Goal: Feedback & Contribution: Contribute content

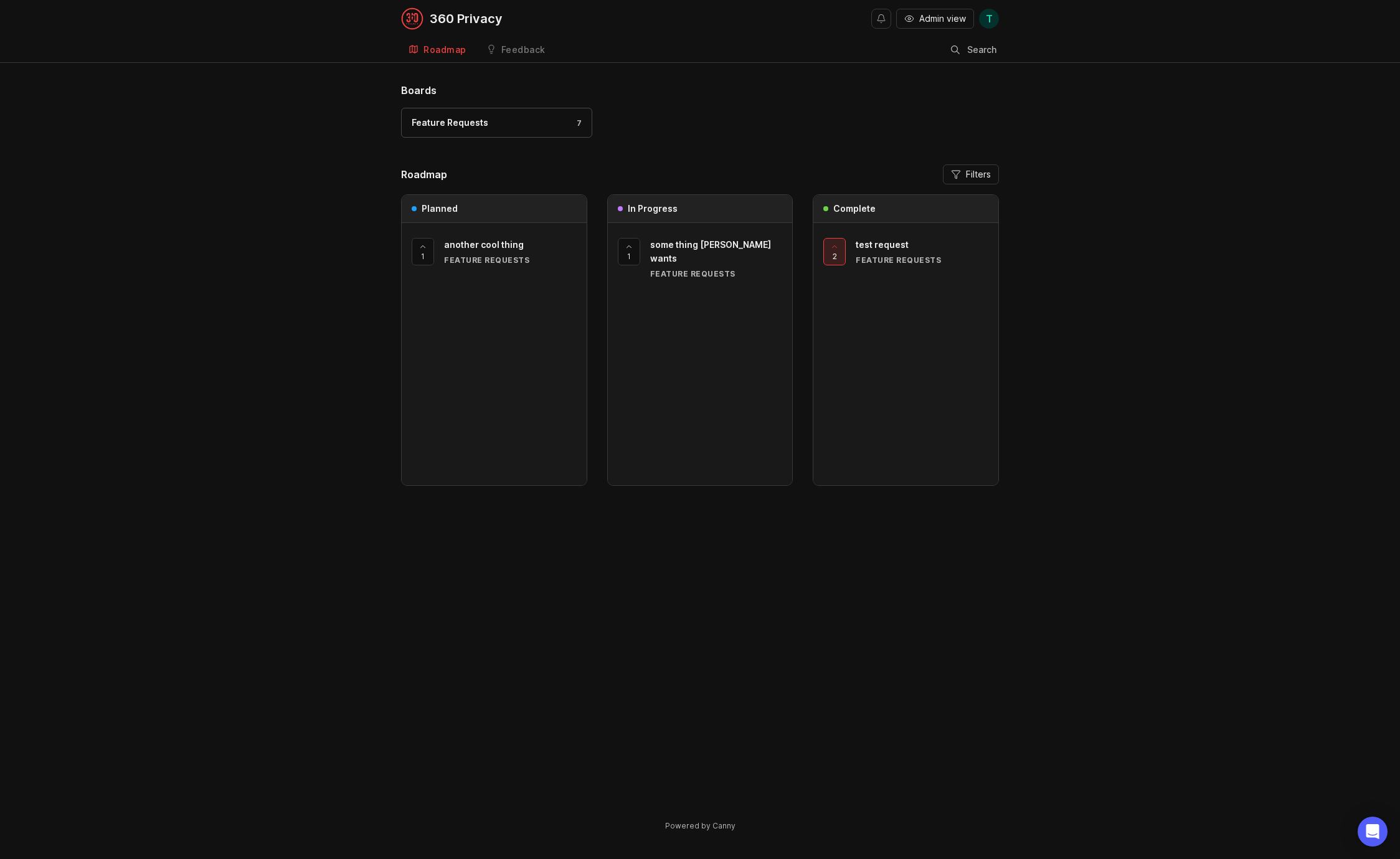
click at [506, 52] on div "Feedback" at bounding box center [523, 50] width 44 height 9
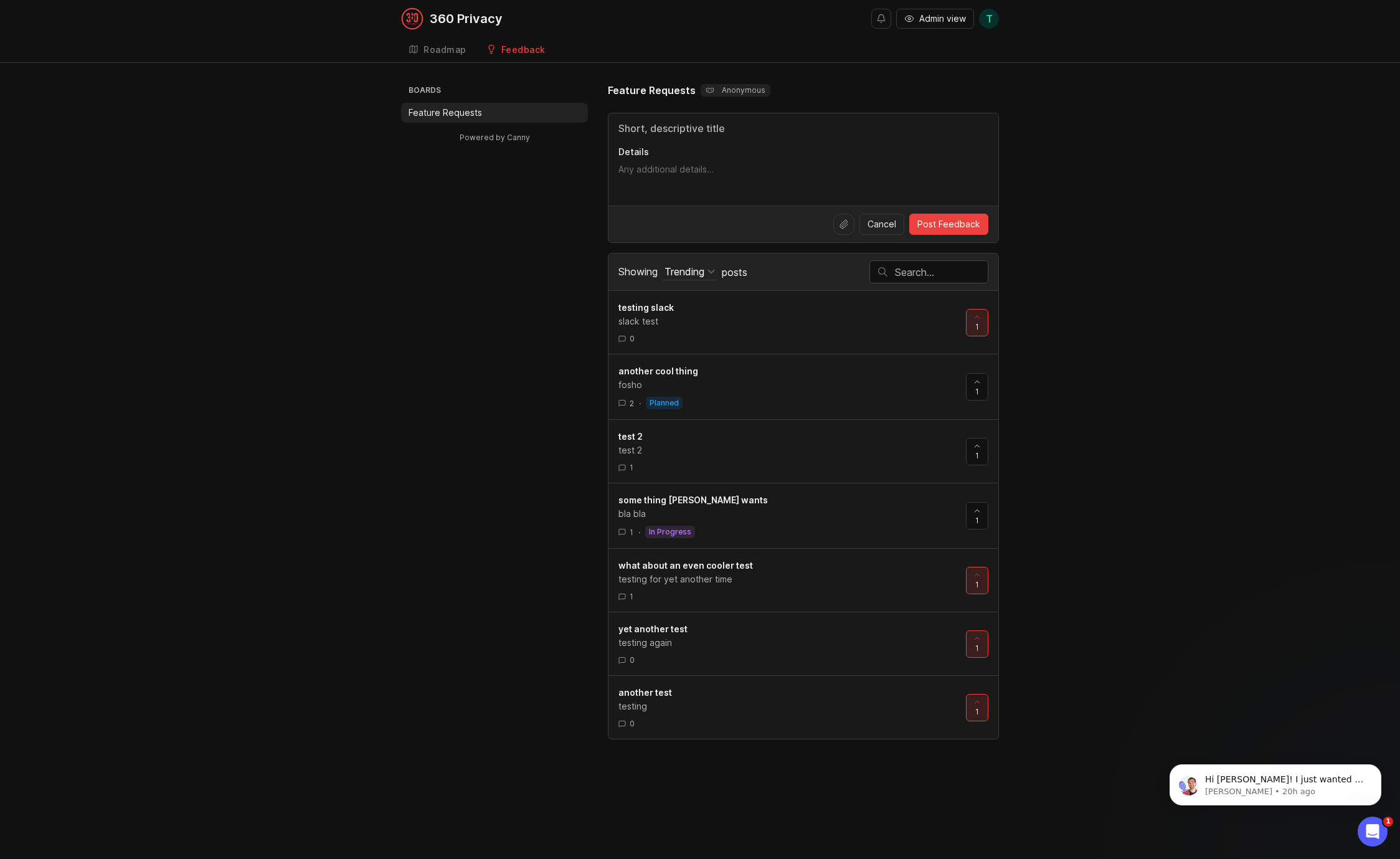
click at [435, 38] on link "Roadmap" at bounding box center [437, 50] width 73 height 26
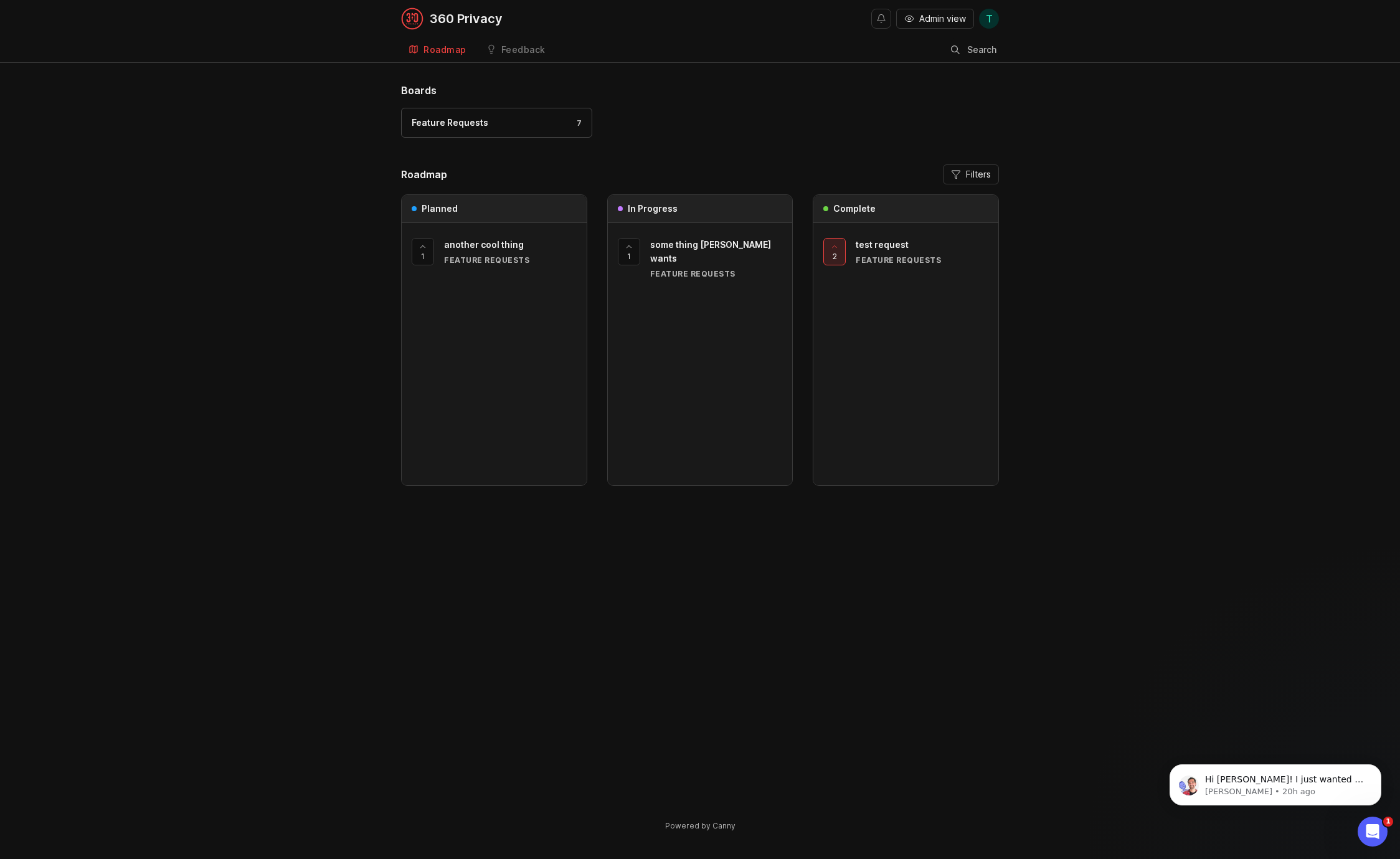
click at [520, 46] on div "Feedback" at bounding box center [523, 50] width 44 height 9
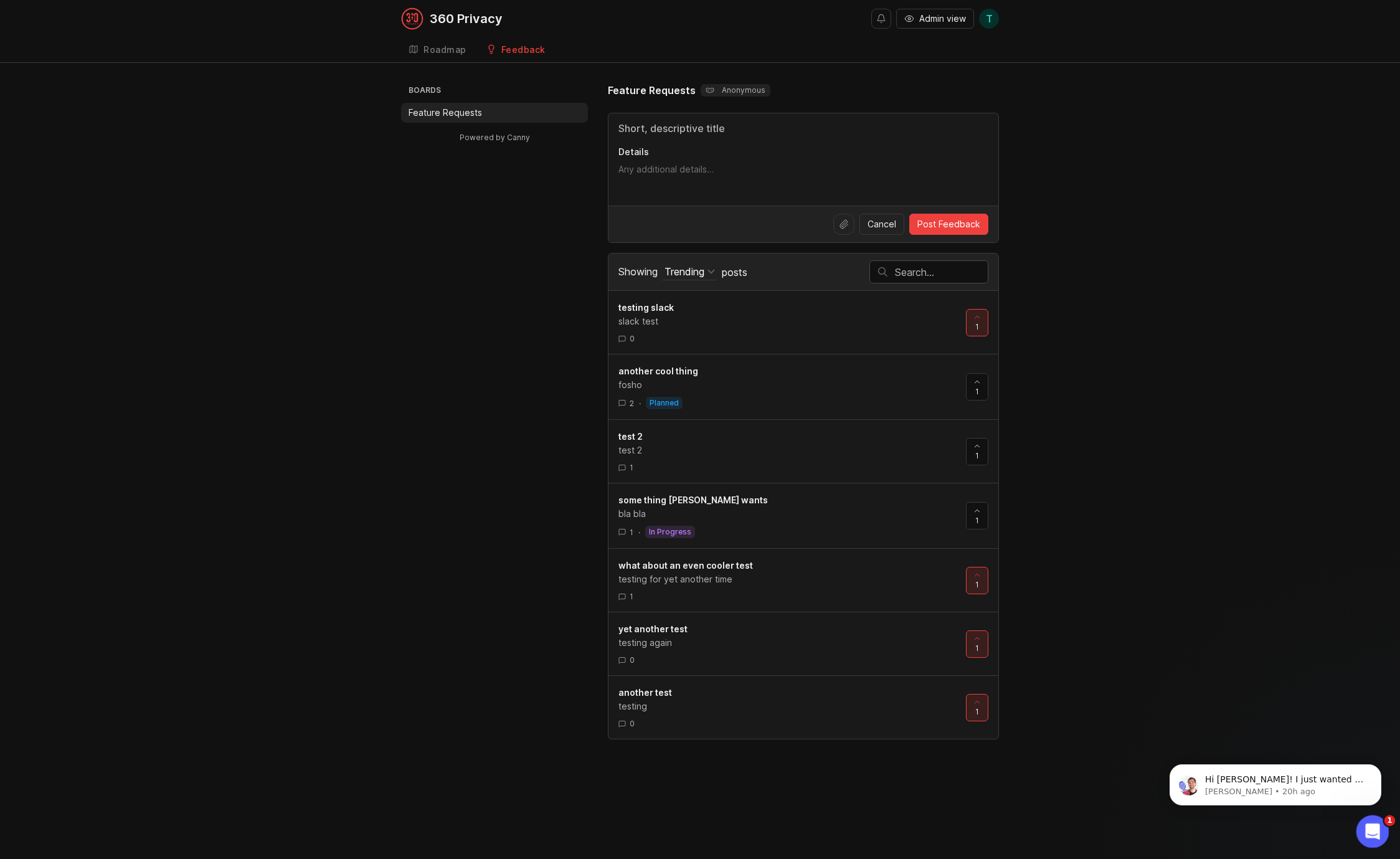
click at [1375, 837] on div "Open Intercom Messenger" at bounding box center [1370, 829] width 41 height 41
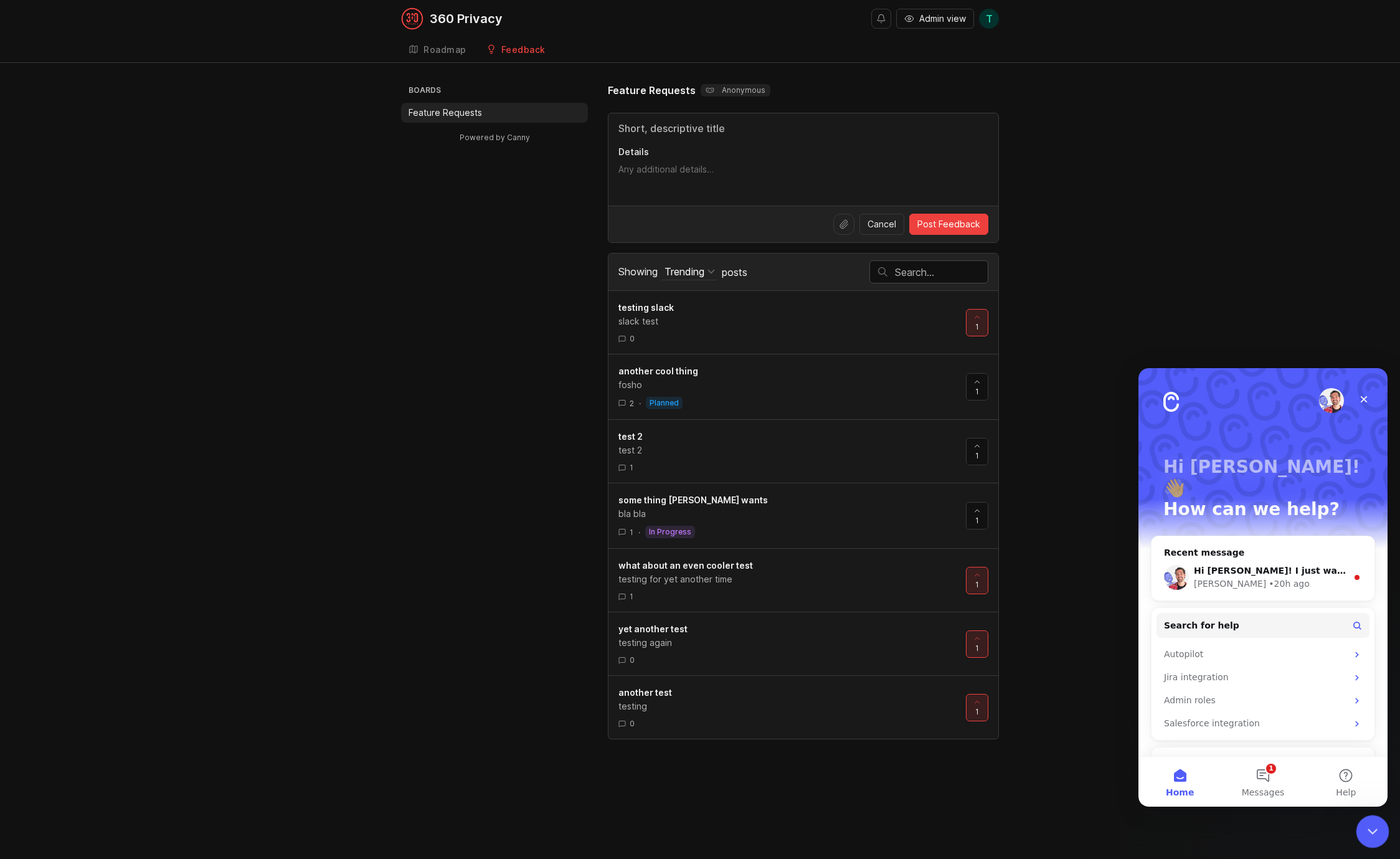
click at [1372, 837] on div "Close Intercom Messenger" at bounding box center [1370, 829] width 30 height 30
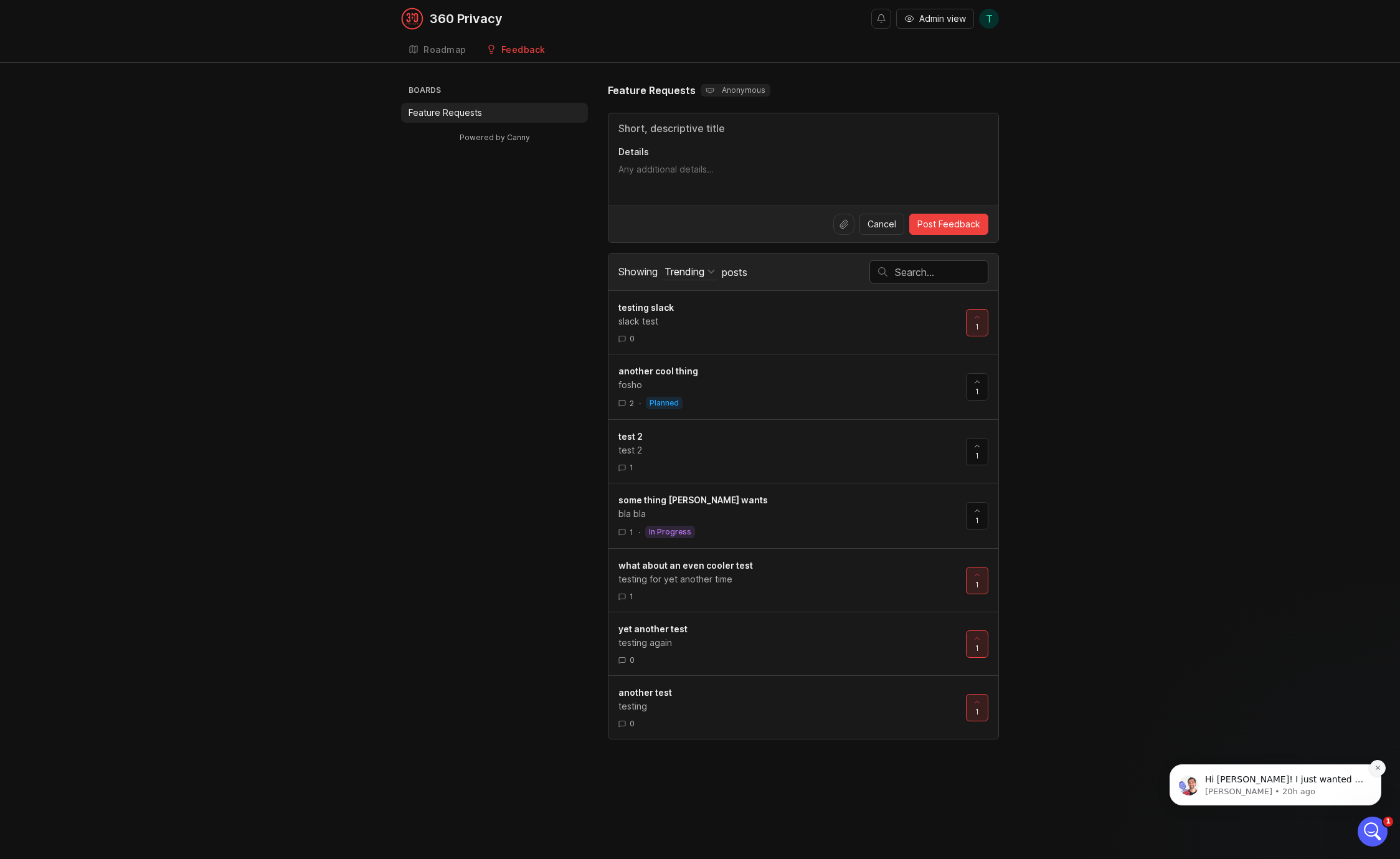
click at [1374, 768] on icon "Dismiss notification" at bounding box center [1378, 768] width 7 height 7
click at [439, 427] on div "Boards Feature Requests Powered by Canny Feature Requests Anonymous Details Can…" at bounding box center [700, 411] width 598 height 656
click at [223, 519] on div "Boards Feature Requests Powered by Canny Feature Requests Anonymous Details Can…" at bounding box center [700, 411] width 1400 height 656
click at [702, 130] on input "Title" at bounding box center [803, 128] width 370 height 15
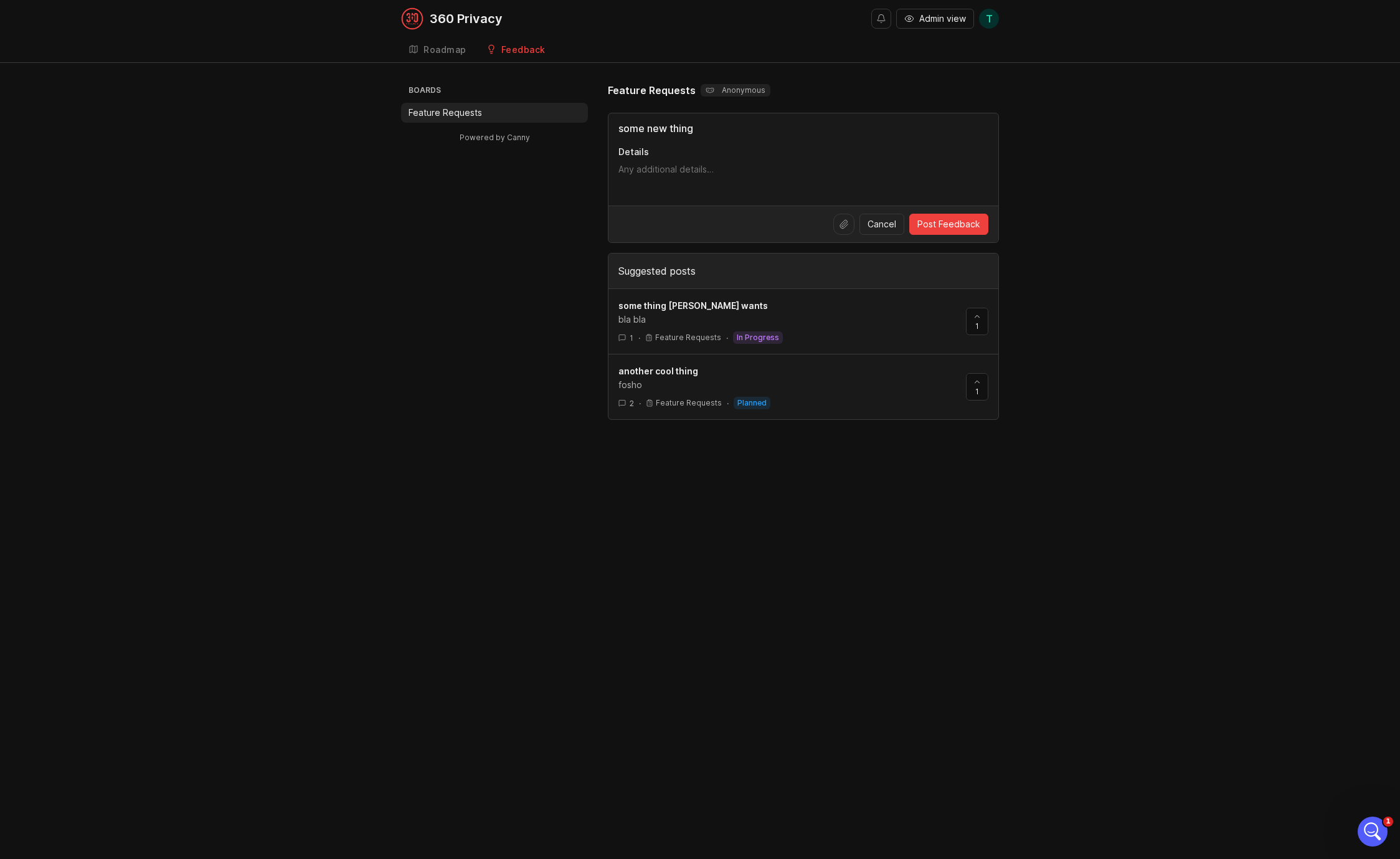
type input "some new thing"
click at [654, 168] on textarea "Details" at bounding box center [803, 175] width 370 height 25
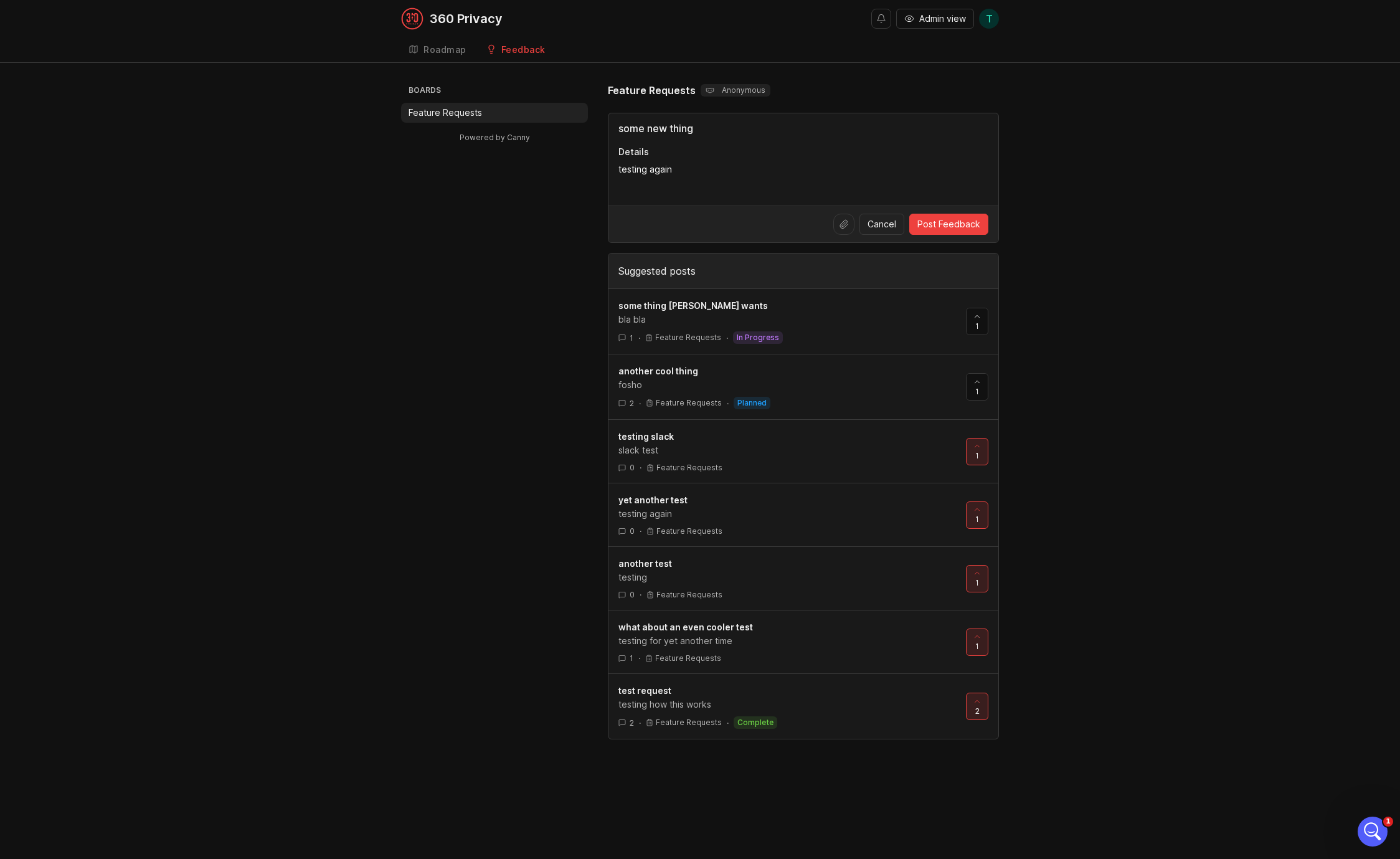
type textarea "testing again"
click at [945, 227] on span "Post Feedback" at bounding box center [949, 224] width 63 height 13
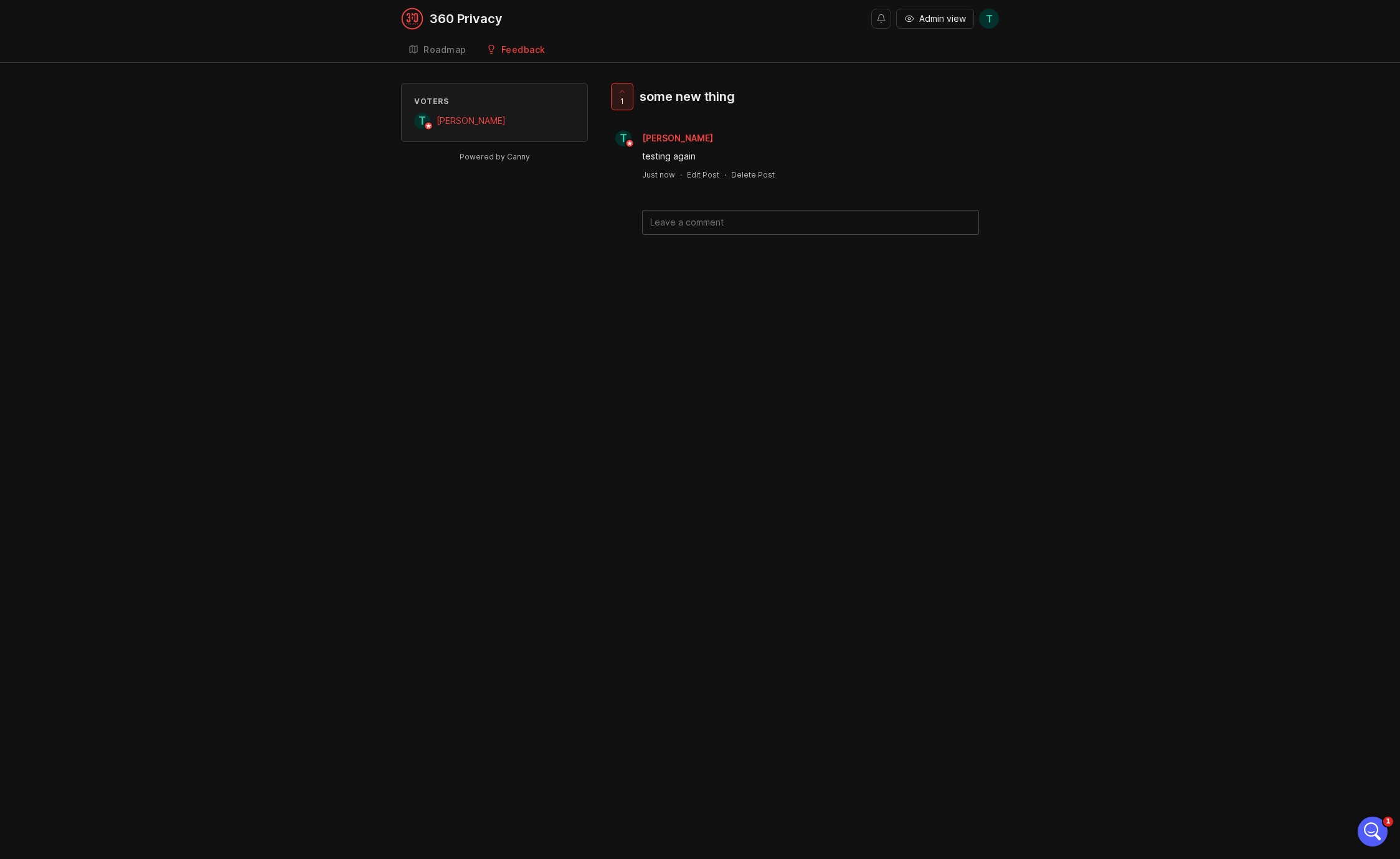
click at [526, 62] on link "Feedback" at bounding box center [515, 50] width 74 height 26
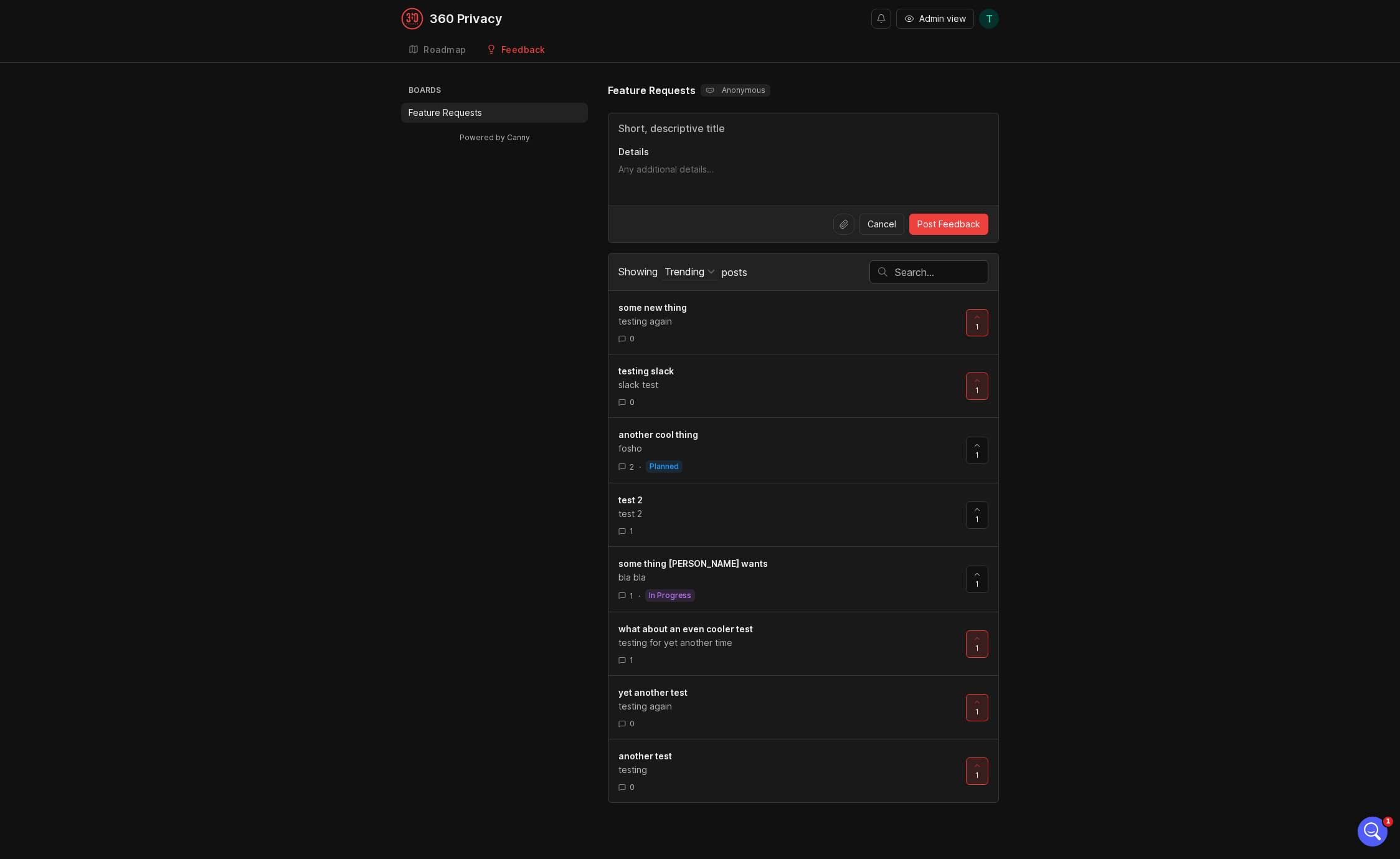
click at [528, 52] on div "Feedback" at bounding box center [523, 50] width 44 height 9
click at [977, 704] on icon at bounding box center [977, 701] width 9 height 9
click at [977, 697] on icon at bounding box center [977, 701] width 9 height 9
click at [972, 506] on div at bounding box center [977, 515] width 21 height 26
click at [977, 447] on icon at bounding box center [977, 445] width 9 height 9
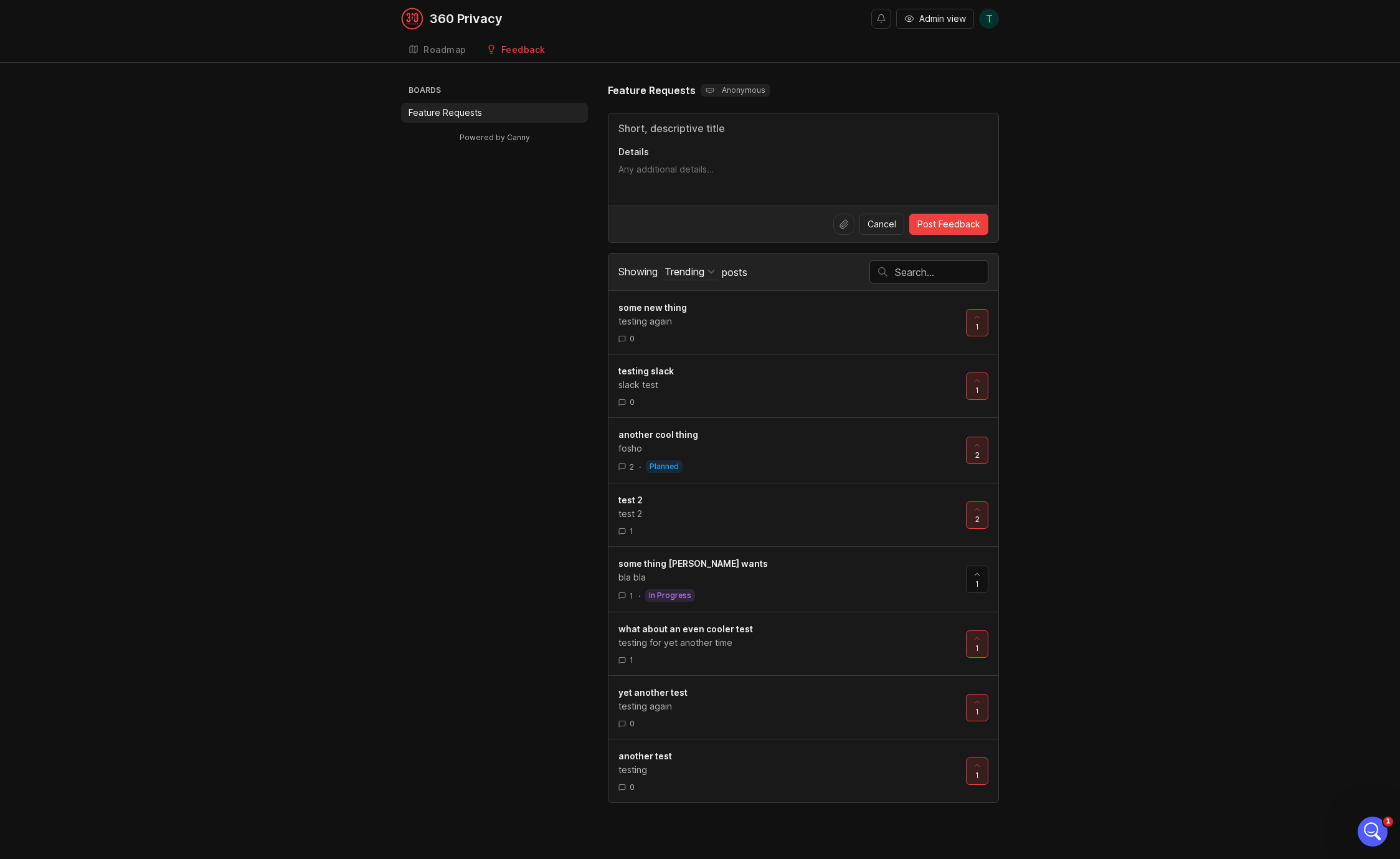
click at [453, 51] on div "Roadmap" at bounding box center [445, 50] width 43 height 9
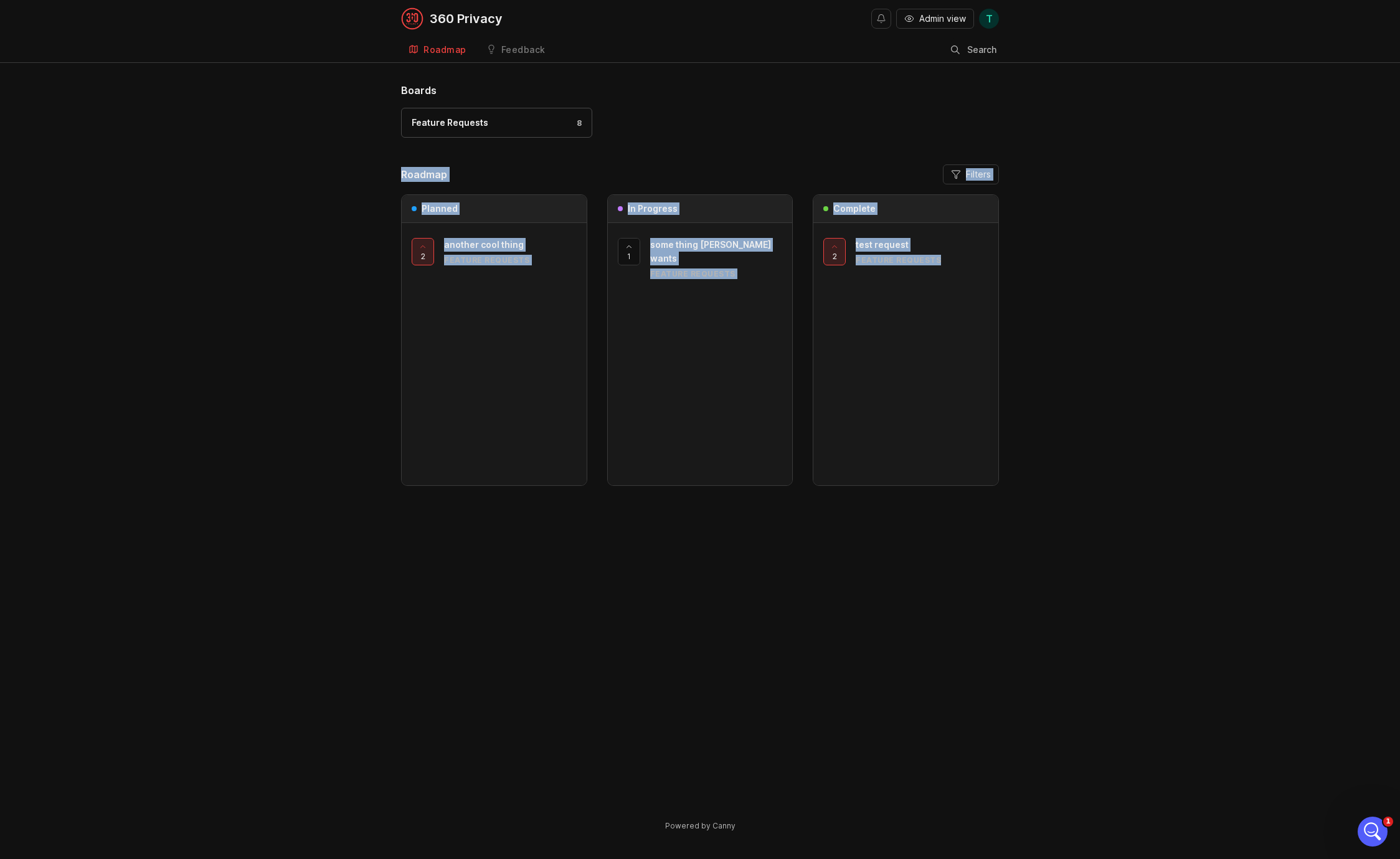
drag, startPoint x: 343, startPoint y: 191, endPoint x: 1162, endPoint y: 528, distance: 885.6
click at [1162, 528] on div "Boards Feature Requests 8 Roadmap Filters Planned 2 another cool thing Feature …" at bounding box center [700, 468] width 1400 height 770
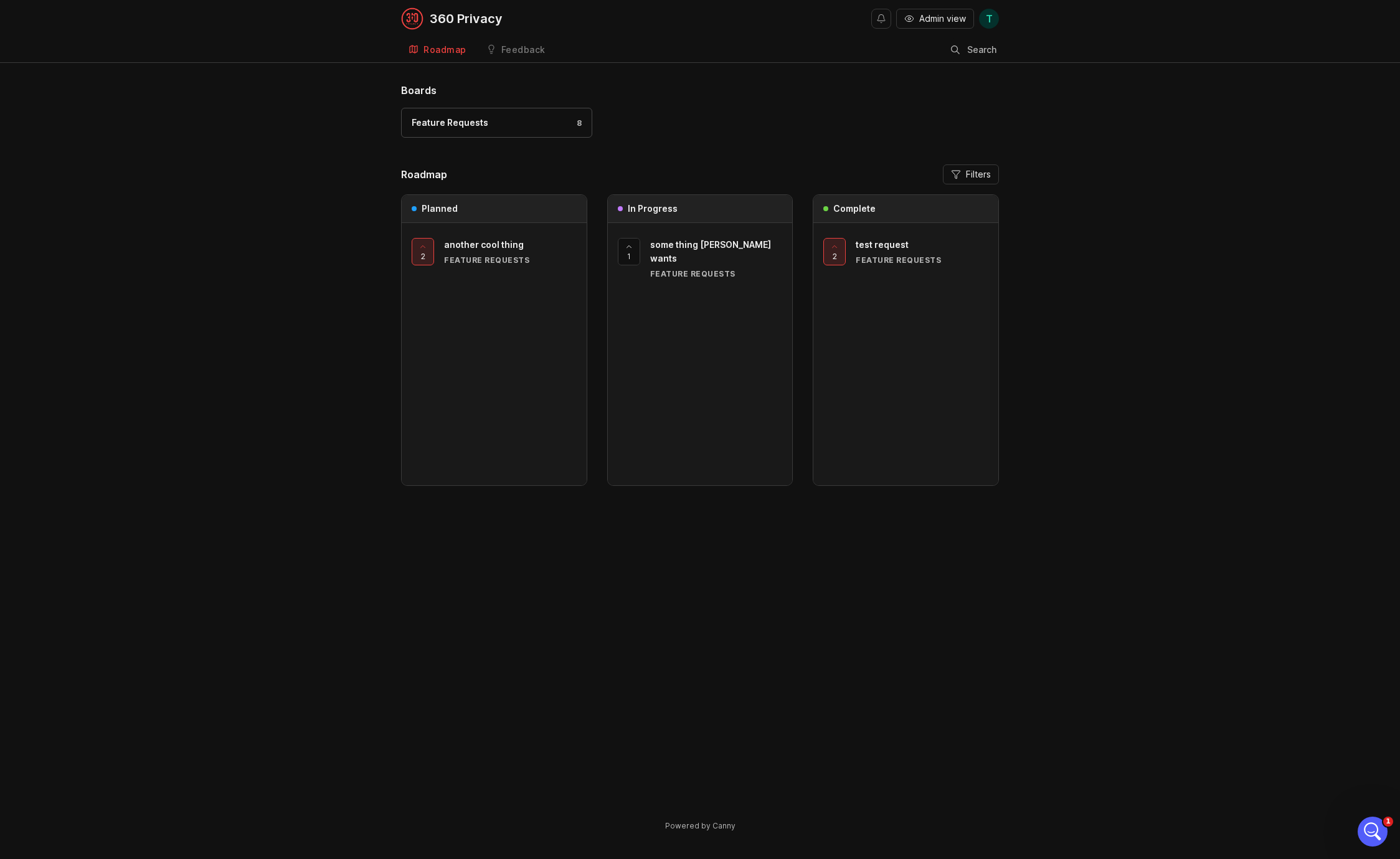
click at [282, 448] on div "Boards Feature Requests 8 Roadmap Filters Planned 2 another cool thing Feature …" at bounding box center [700, 468] width 1400 height 770
click at [507, 42] on link "Feedback" at bounding box center [515, 50] width 74 height 26
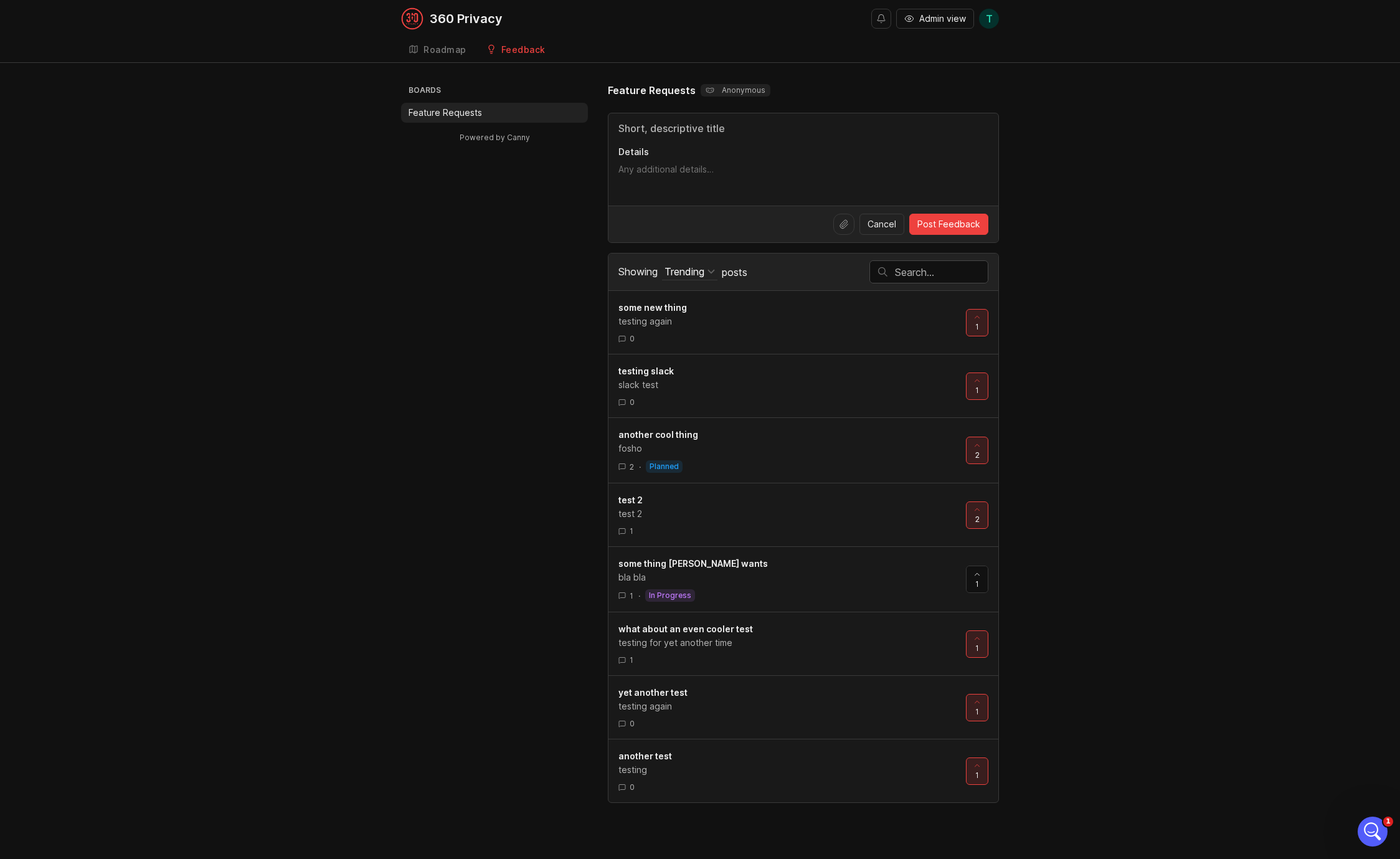
click at [717, 567] on span "some thing [PERSON_NAME] wants" at bounding box center [692, 563] width 150 height 10
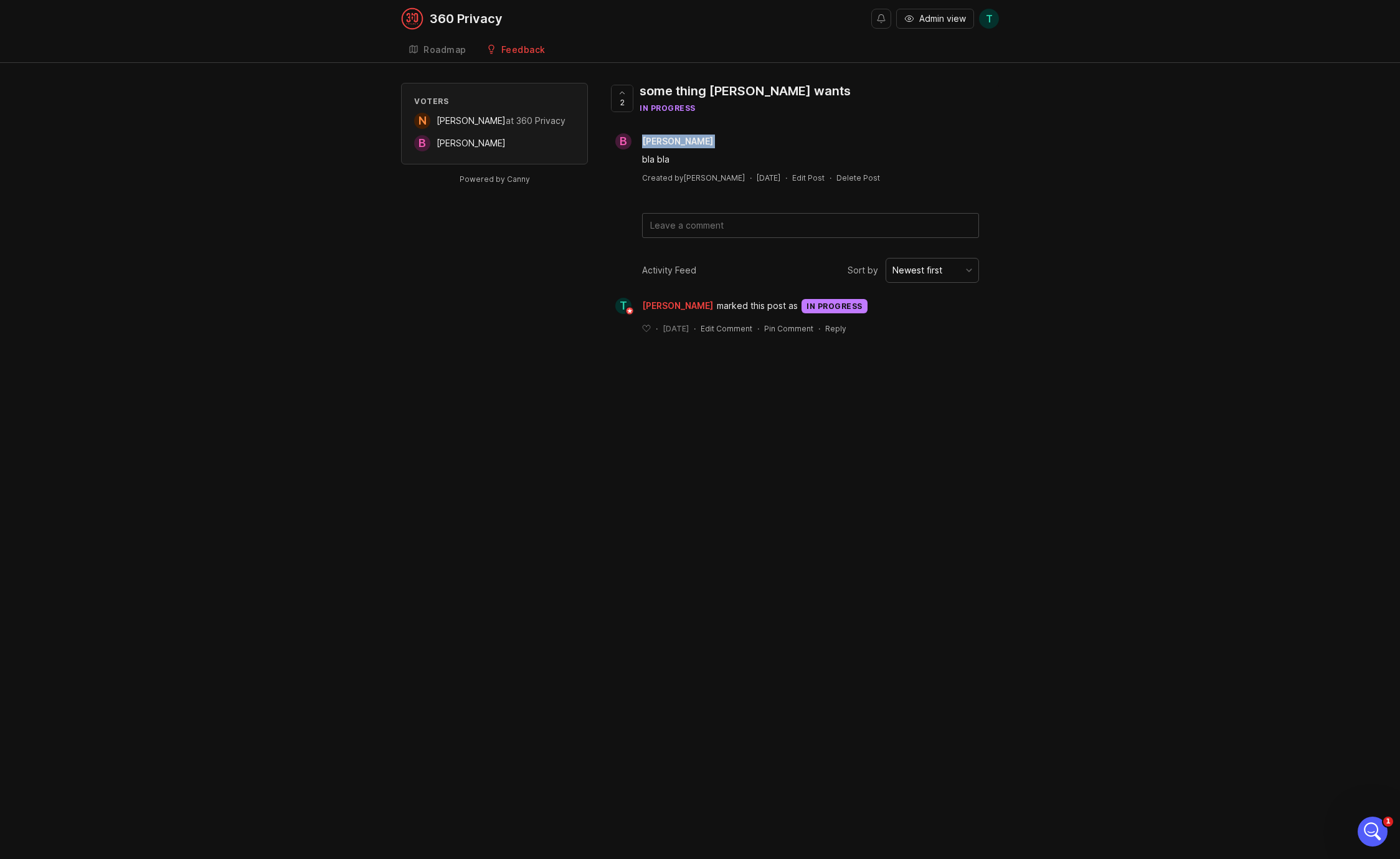
drag, startPoint x: 637, startPoint y: 125, endPoint x: 747, endPoint y: 151, distance: 113.0
click at [747, 151] on div "2 some thing [PERSON_NAME] wants in progress B [PERSON_NAME] bla bla Created by…" at bounding box center [803, 160] width 391 height 155
drag, startPoint x: 530, startPoint y: 146, endPoint x: 375, endPoint y: 110, distance: 159.1
click at [375, 111] on div "Voters N [PERSON_NAME] at 360 Privacy B [PERSON_NAME] Powered by Canny 2 some t…" at bounding box center [700, 218] width 1400 height 271
click at [375, 110] on div "Voters N [PERSON_NAME] at 360 Privacy B [PERSON_NAME] Powered by Canny 2 some t…" at bounding box center [700, 218] width 1400 height 271
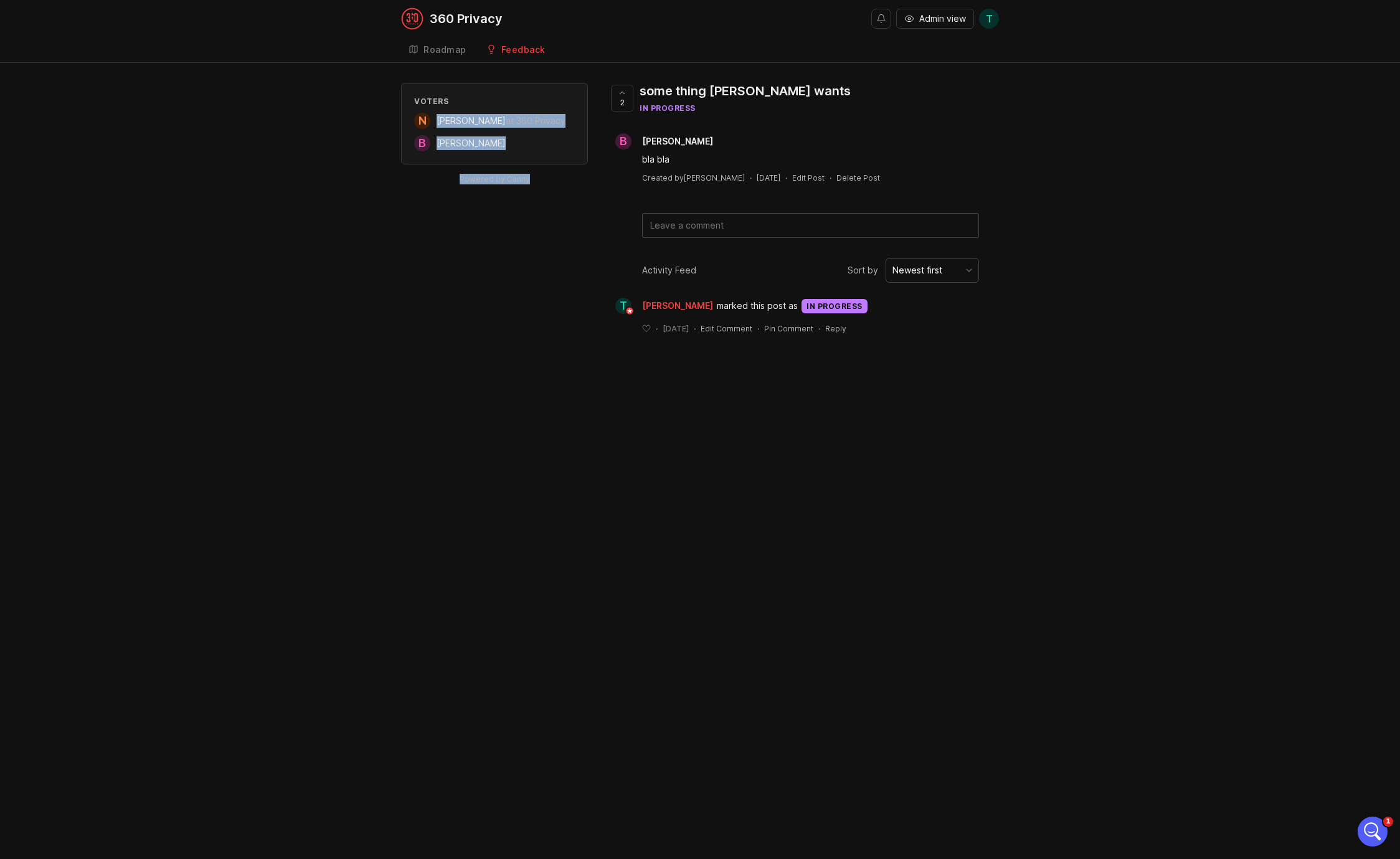
drag, startPoint x: 375, startPoint y: 110, endPoint x: 562, endPoint y: 235, distance: 224.9
click at [562, 203] on div "Voters N [PERSON_NAME] at 360 Privacy B [PERSON_NAME] Powered by Canny 2 some t…" at bounding box center [700, 218] width 1400 height 271
click at [550, 399] on div "360 Privacy Admin view T Create Roadmap Feedback Feature Requests Voters N [PER…" at bounding box center [700, 429] width 1400 height 859
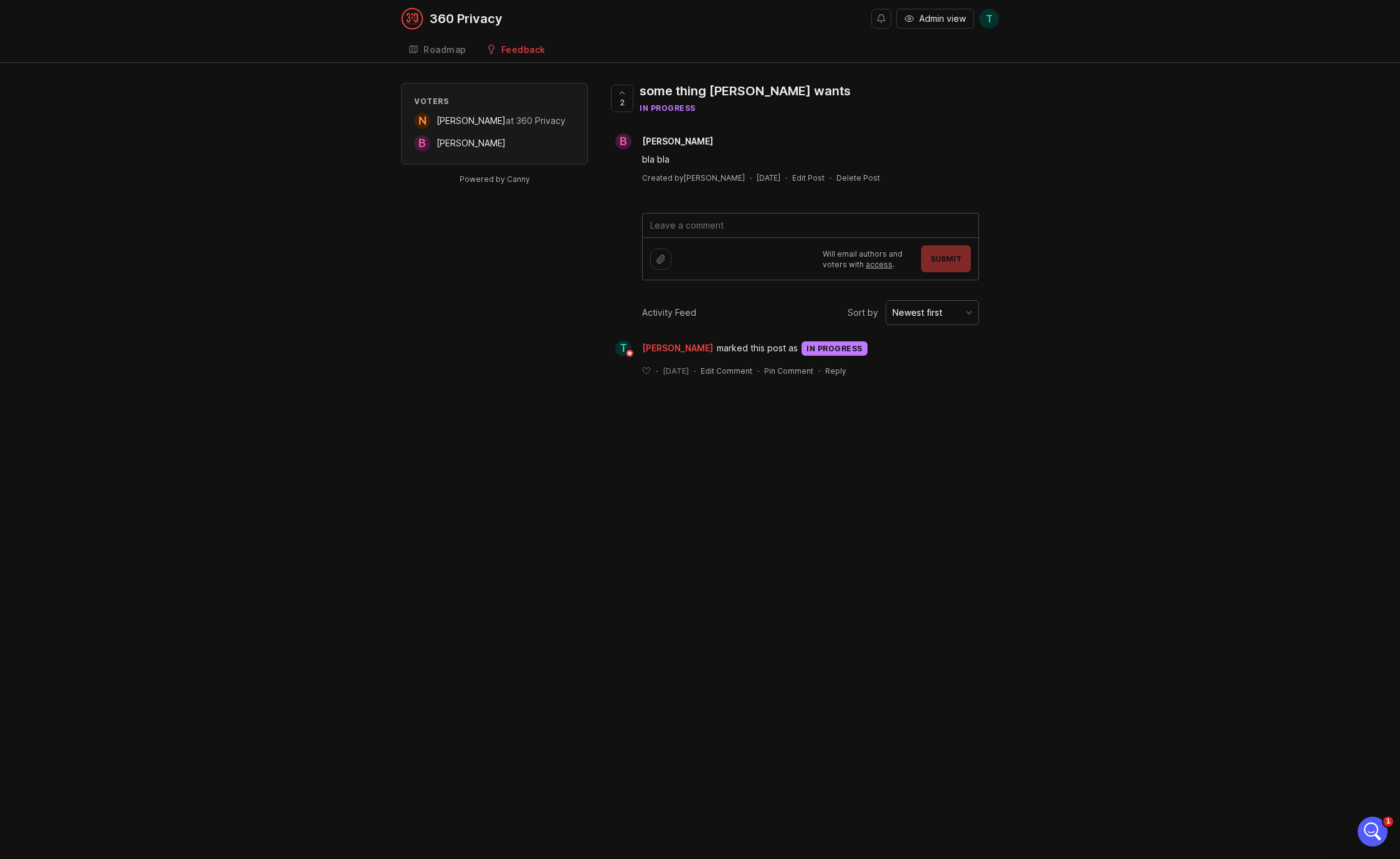
click at [719, 223] on textarea at bounding box center [810, 226] width 335 height 24
click at [958, 380] on div "2 some thing [PERSON_NAME] wants in progress B [PERSON_NAME] bla bla Created by…" at bounding box center [803, 239] width 391 height 313
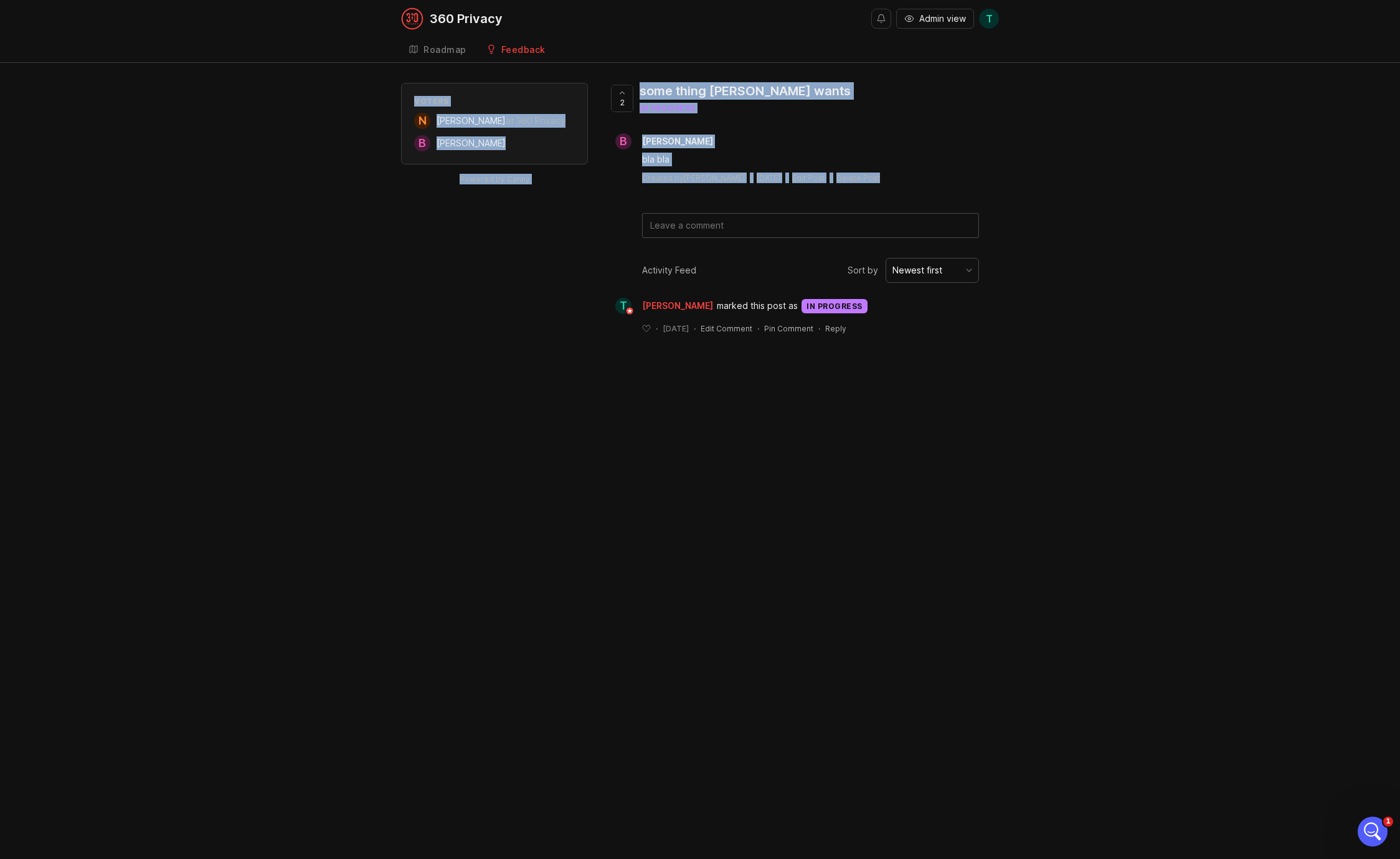
drag, startPoint x: 635, startPoint y: 61, endPoint x: 758, endPoint y: 311, distance: 278.6
click at [759, 219] on div "360 Privacy Admin view T Create Roadmap Feedback Feature Requests Voters N [PER…" at bounding box center [700, 429] width 1400 height 859
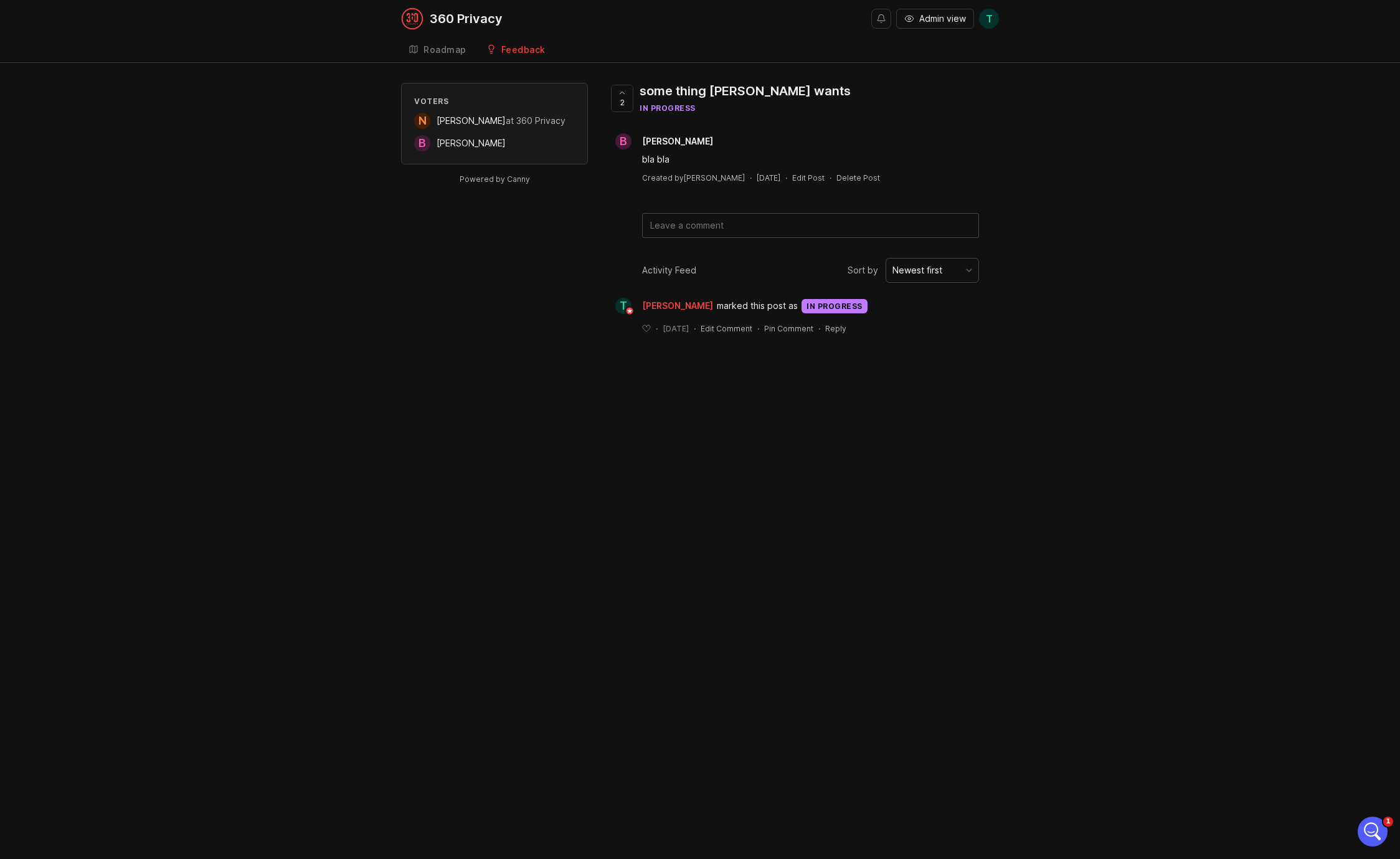
click at [761, 425] on div "360 Privacy Admin view T Create Roadmap Feedback Feature Requests Voters N [PER…" at bounding box center [700, 429] width 1400 height 859
